Goal: Navigation & Orientation: Find specific page/section

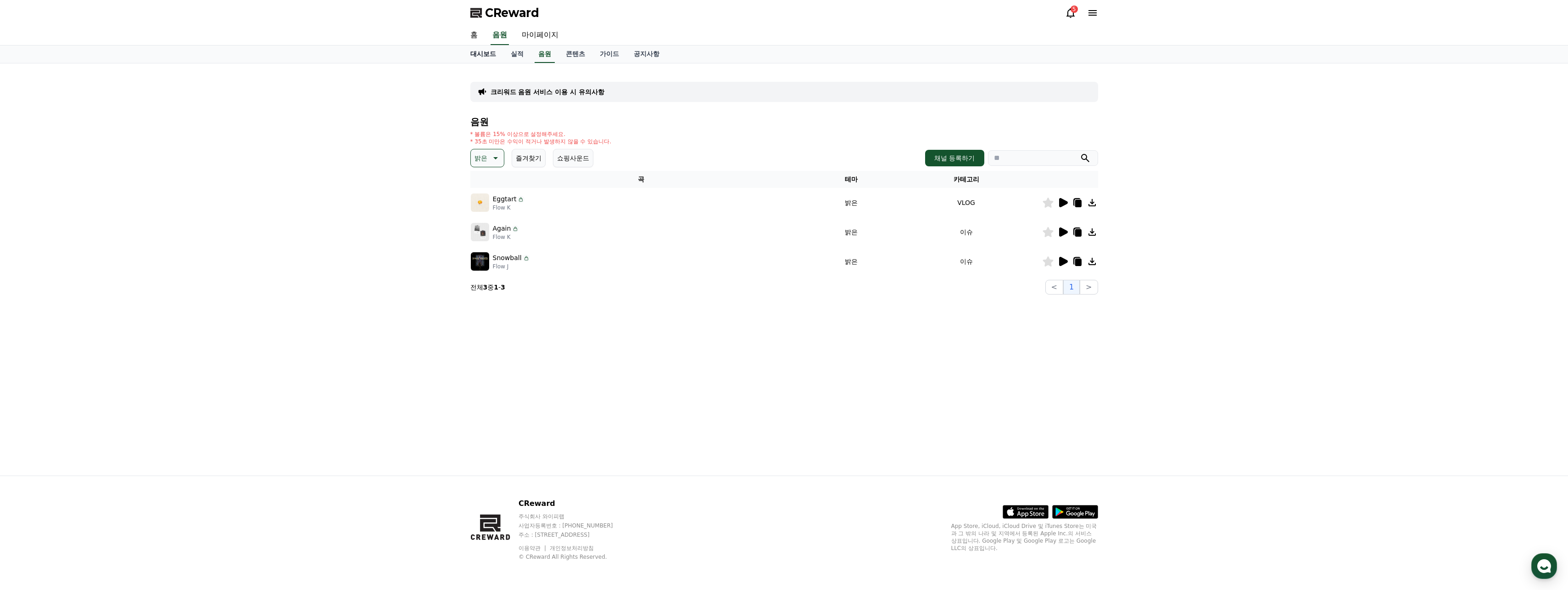
click at [483, 53] on link "대시보드" at bounding box center [483, 54] width 40 height 17
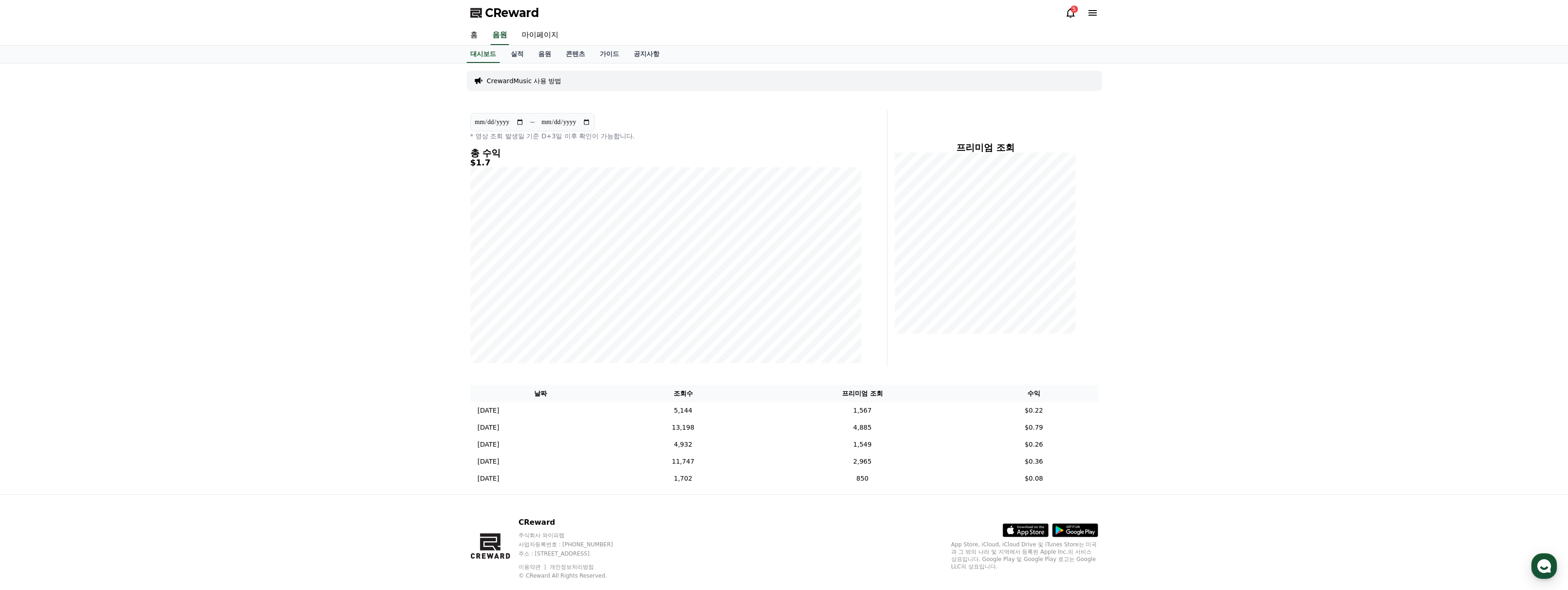
drag, startPoint x: 756, startPoint y: 91, endPoint x: 733, endPoint y: 90, distance: 23.0
drag, startPoint x: 733, startPoint y: 90, endPoint x: 726, endPoint y: 89, distance: 7.1
drag, startPoint x: 726, startPoint y: 89, endPoint x: 721, endPoint y: 89, distance: 5.0
drag, startPoint x: 721, startPoint y: 89, endPoint x: 714, endPoint y: 88, distance: 7.1
drag, startPoint x: 712, startPoint y: 88, endPoint x: 701, endPoint y: 88, distance: 11.0
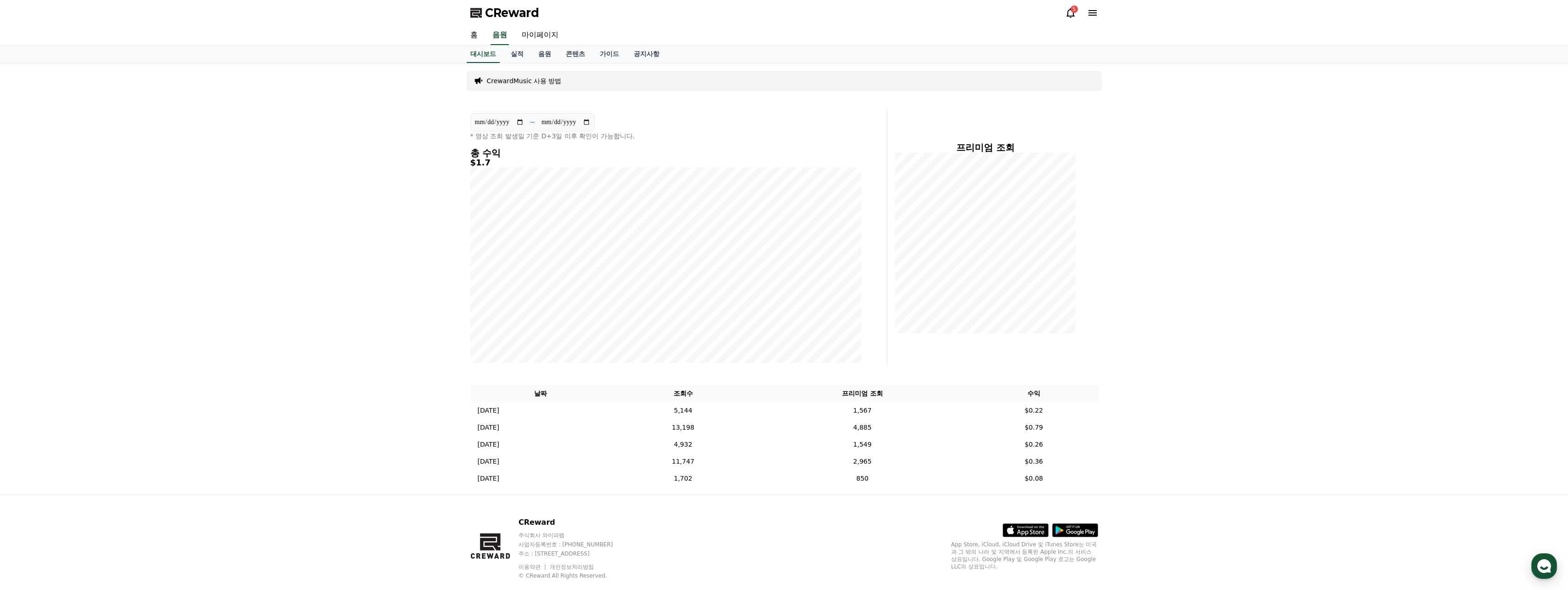
click at [701, 88] on div "CrewardMusic 사용 방법" at bounding box center [784, 80] width 635 height 20
drag, startPoint x: 747, startPoint y: 92, endPoint x: 740, endPoint y: 90, distance: 7.3
drag, startPoint x: 740, startPoint y: 90, endPoint x: 734, endPoint y: 88, distance: 6.3
click at [734, 88] on div "CrewardMusic 사용 방법" at bounding box center [784, 80] width 635 height 20
drag, startPoint x: 768, startPoint y: 46, endPoint x: 758, endPoint y: 46, distance: 10.0
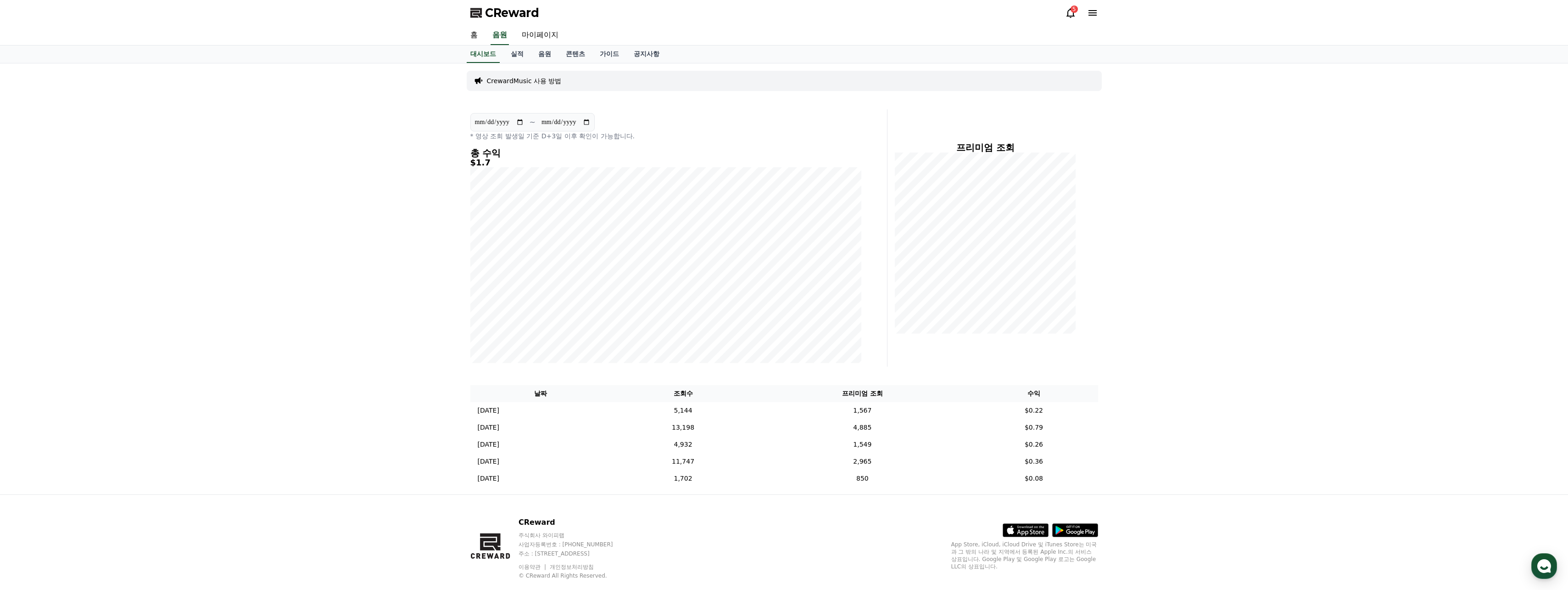
drag, startPoint x: 758, startPoint y: 46, endPoint x: 759, endPoint y: 82, distance: 36.0
click at [751, 46] on div "대시보드 실적 음원 콘텐츠 가이드 공지사항" at bounding box center [784, 54] width 643 height 17
click at [1071, 16] on icon at bounding box center [1071, 13] width 9 height 10
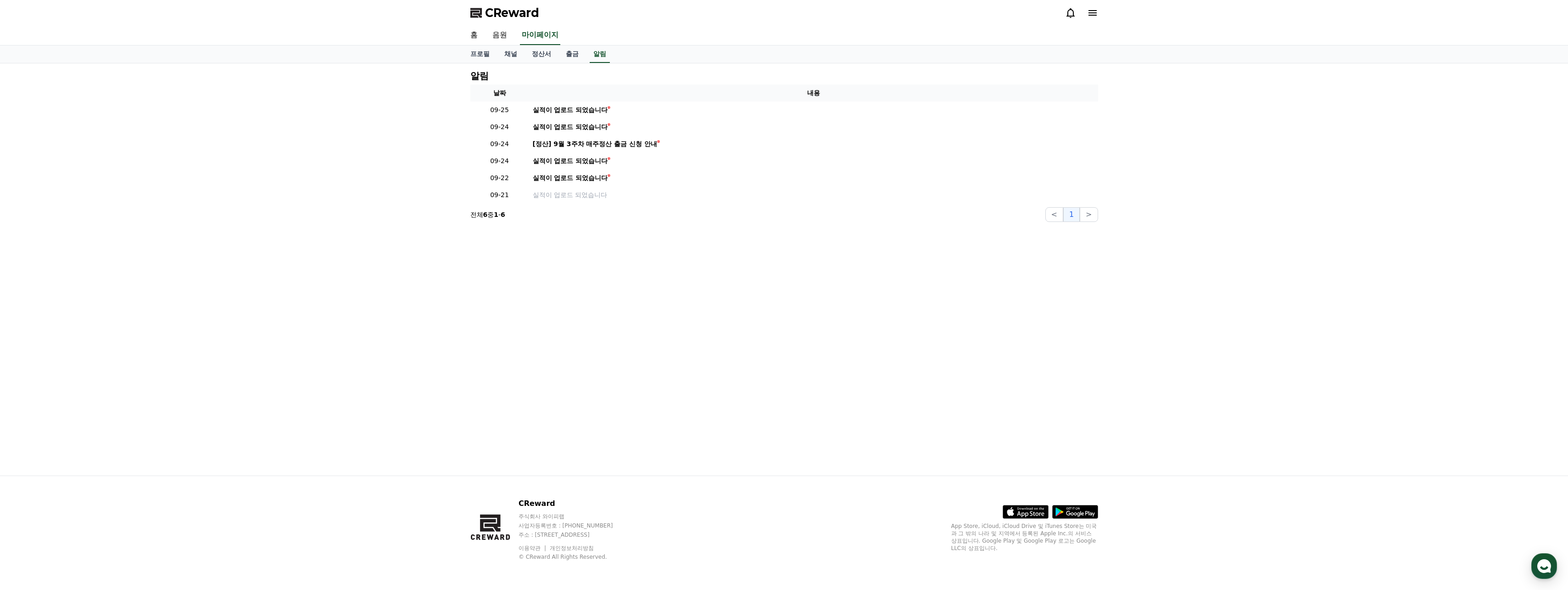
drag, startPoint x: 725, startPoint y: 77, endPoint x: 700, endPoint y: 75, distance: 25.1
drag, startPoint x: 700, startPoint y: 75, endPoint x: 685, endPoint y: 75, distance: 15.0
click at [685, 75] on div "알림" at bounding box center [784, 75] width 628 height 10
drag, startPoint x: 674, startPoint y: 75, endPoint x: 664, endPoint y: 75, distance: 10.0
drag, startPoint x: 664, startPoint y: 75, endPoint x: 607, endPoint y: 66, distance: 57.7
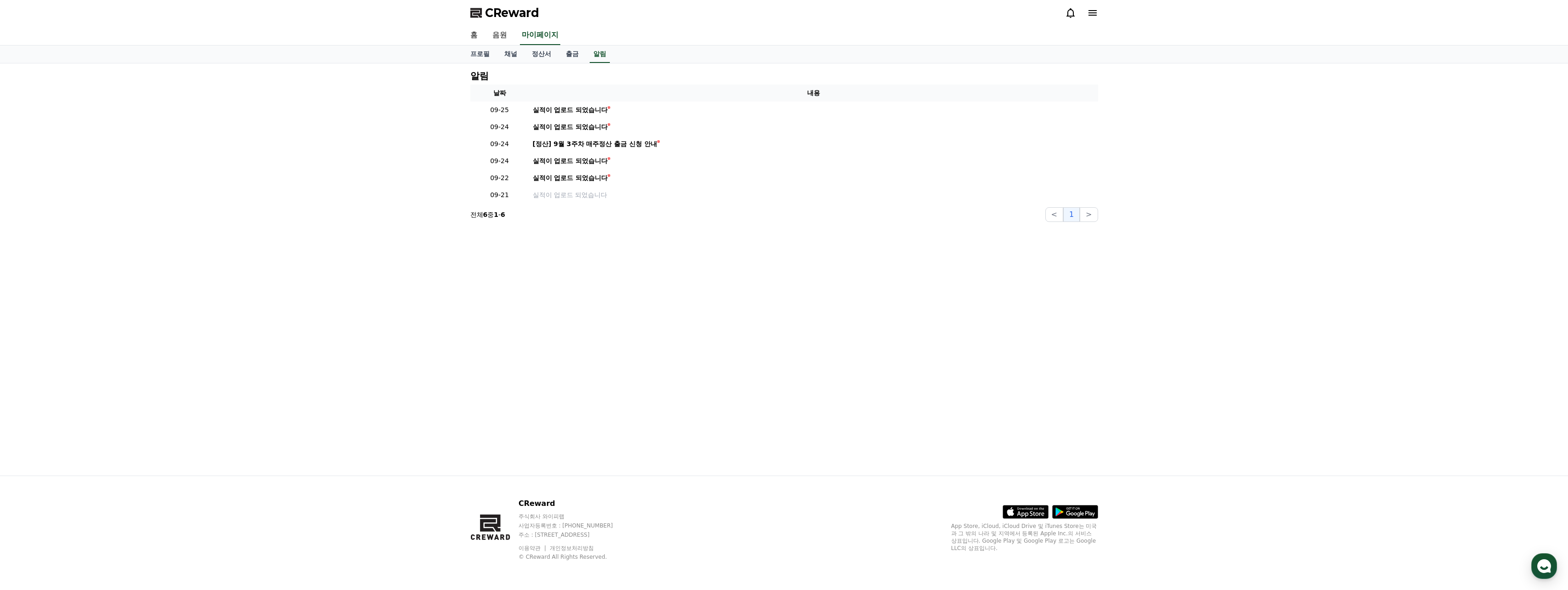
click at [658, 75] on div "알림" at bounding box center [784, 75] width 628 height 10
click at [484, 47] on link "프로필" at bounding box center [479, 54] width 34 height 17
select select "**********"
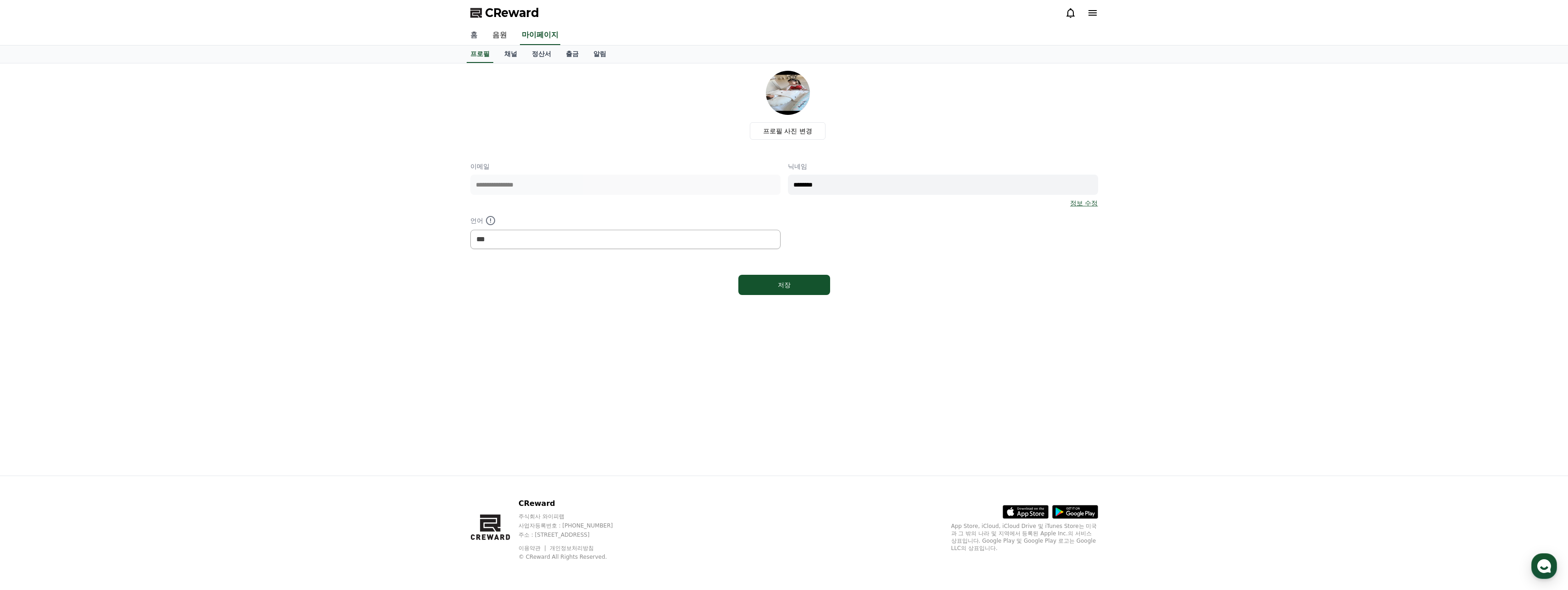
click at [480, 36] on link "홈" at bounding box center [473, 36] width 22 height 19
